Goal: Feedback & Contribution: Contribute content

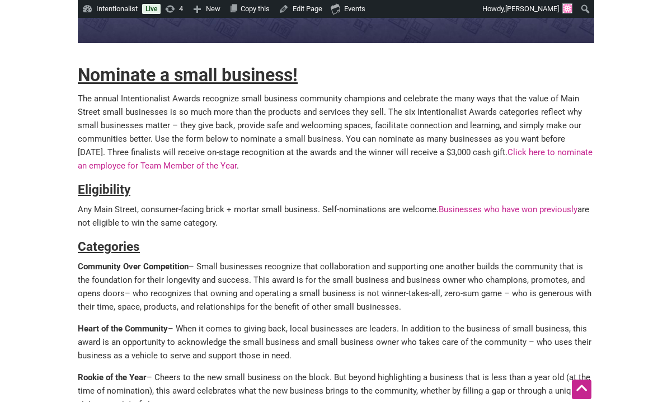
scroll to position [212, 0]
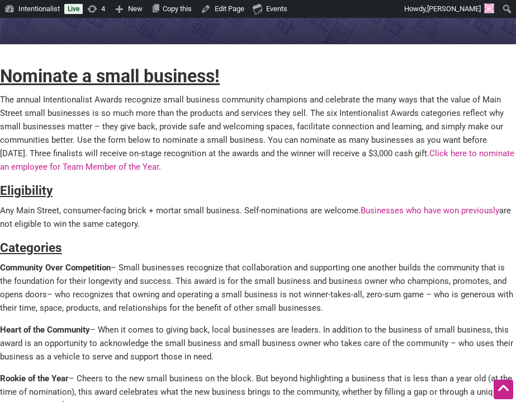
click at [251, 378] on p "Rookie of the Year – Cheers to the new small business on the block. But beyond …" at bounding box center [258, 391] width 516 height 40
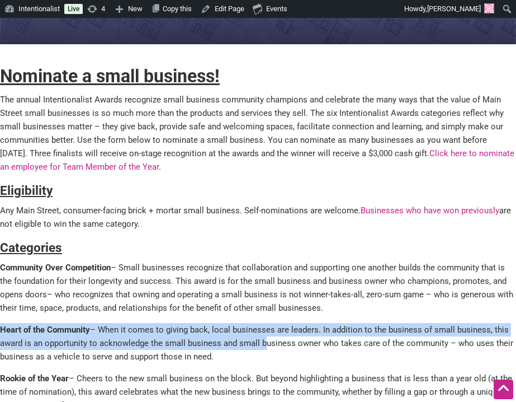
drag, startPoint x: 262, startPoint y: 347, endPoint x: 70, endPoint y: 294, distance: 199.2
click at [72, 297] on div "Nominate a small business! The annual Intentionalist Awards recognize small bus…" at bounding box center [258, 358] width 516 height 993
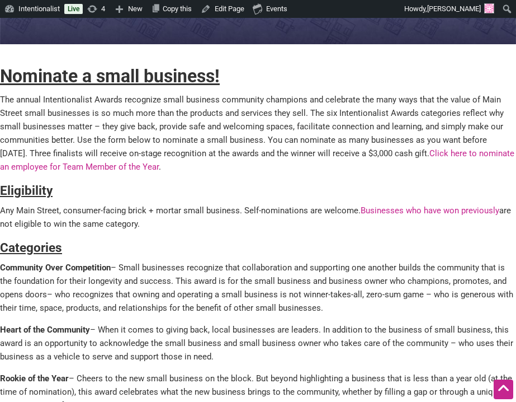
click at [180, 221] on p "Any Main Street, consumer-facing brick + mortar small business. Self-nomination…" at bounding box center [258, 217] width 516 height 27
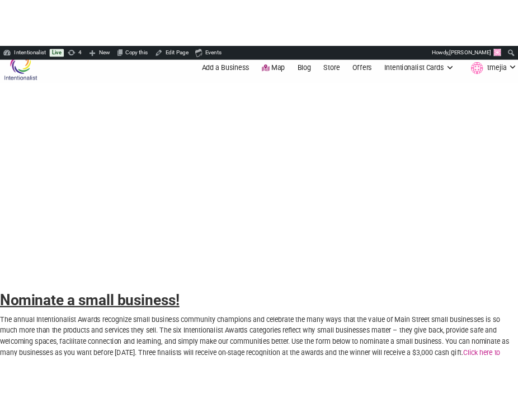
scroll to position [246, 0]
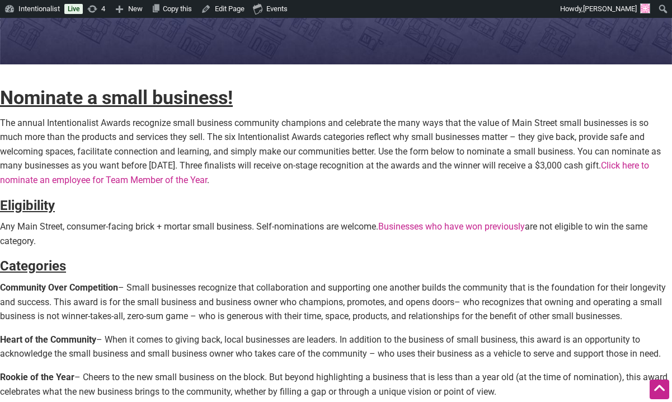
click at [213, 97] on strong "Nominate a small business!" at bounding box center [116, 97] width 233 height 22
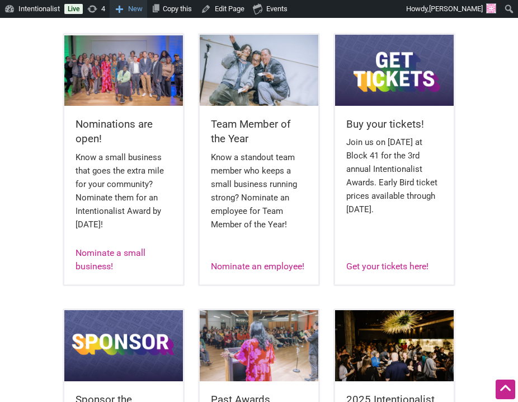
scroll to position [360, 0]
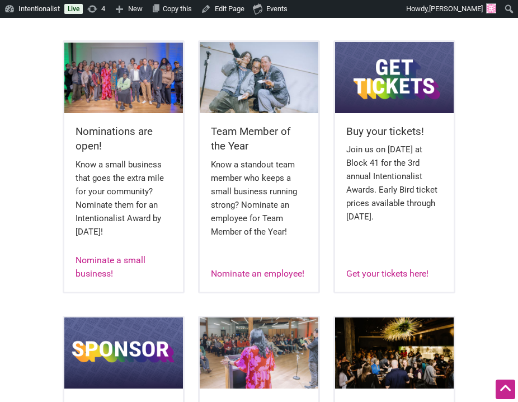
click at [385, 89] on img at bounding box center [394, 77] width 119 height 71
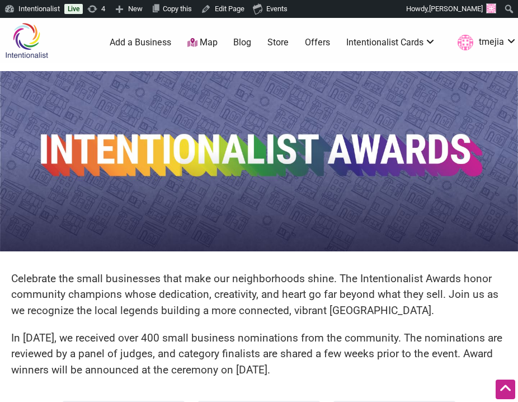
scroll to position [360, 0]
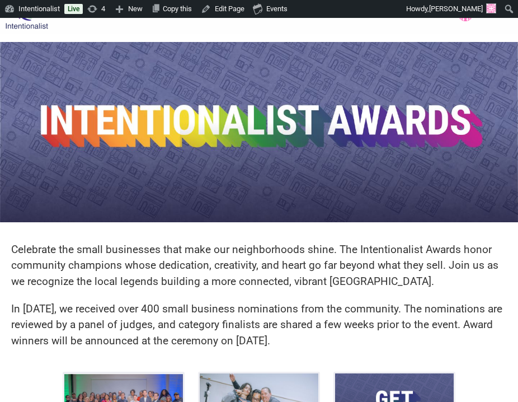
scroll to position [88, 0]
